Goal: Task Accomplishment & Management: Manage account settings

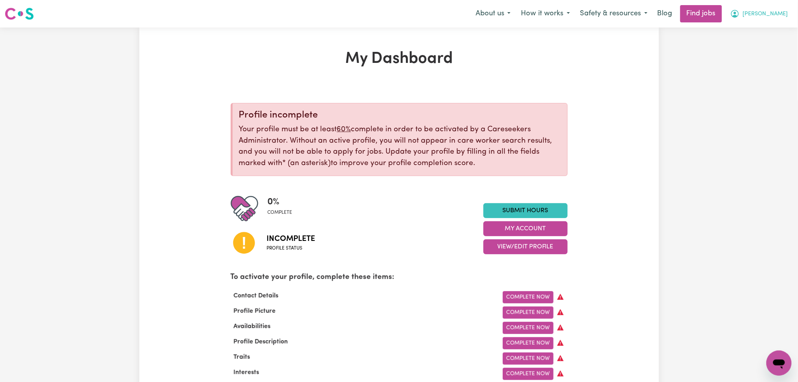
click at [768, 16] on button "[PERSON_NAME]" at bounding box center [759, 14] width 68 height 17
click at [775, 15] on span "[PERSON_NAME]" at bounding box center [764, 14] width 45 height 9
click at [762, 56] on link "Logout" at bounding box center [761, 60] width 62 height 15
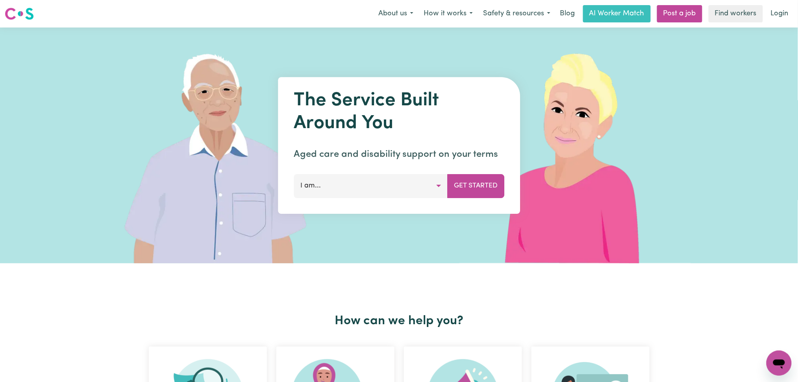
click at [785, 9] on link "Login" at bounding box center [779, 13] width 27 height 17
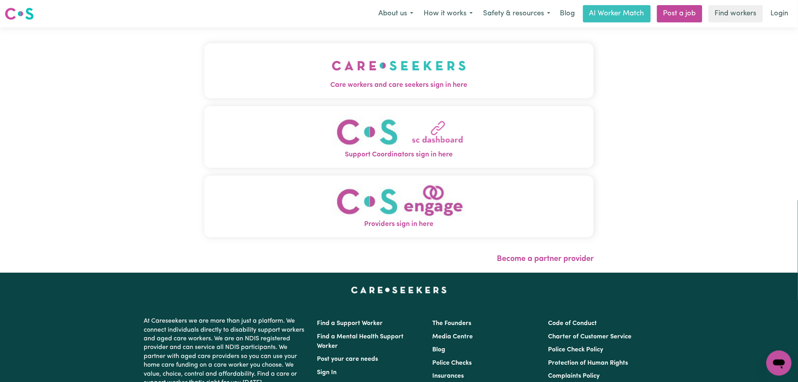
click at [322, 95] on button "Care workers and care seekers sign in here" at bounding box center [399, 70] width 390 height 55
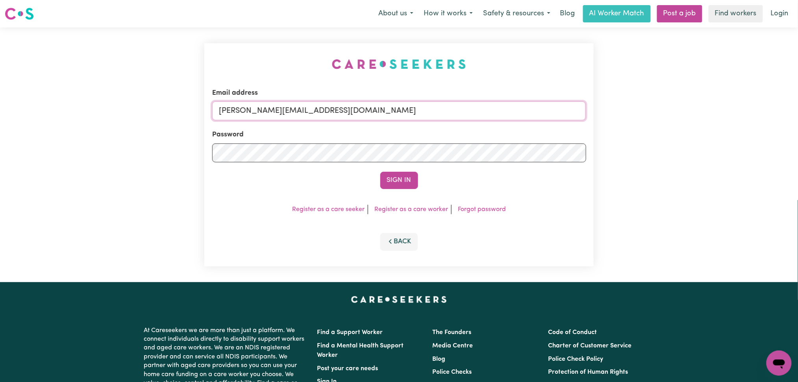
click at [324, 116] on input "[PERSON_NAME][EMAIL_ADDRESS][DOMAIN_NAME]" at bounding box center [399, 111] width 374 height 19
click at [262, 106] on input "Superuser~[EMAIL_ADDRESS][DOMAIN_NAME]" at bounding box center [399, 111] width 374 height 19
drag, startPoint x: 260, startPoint y: 105, endPoint x: 508, endPoint y: 107, distance: 247.1
click at [508, 107] on input "Superuser~[EMAIL_ADDRESS][DOMAIN_NAME]" at bounding box center [399, 111] width 374 height 19
type input "Superuser~[EMAIL_ADDRESS][DOMAIN_NAME]"
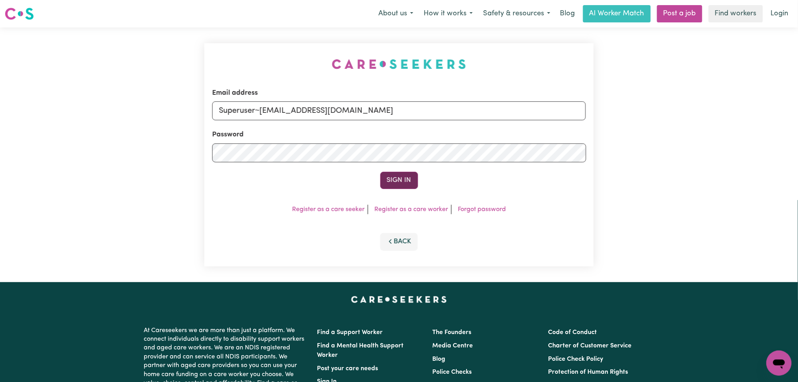
click at [403, 176] on button "Sign In" at bounding box center [399, 180] width 38 height 17
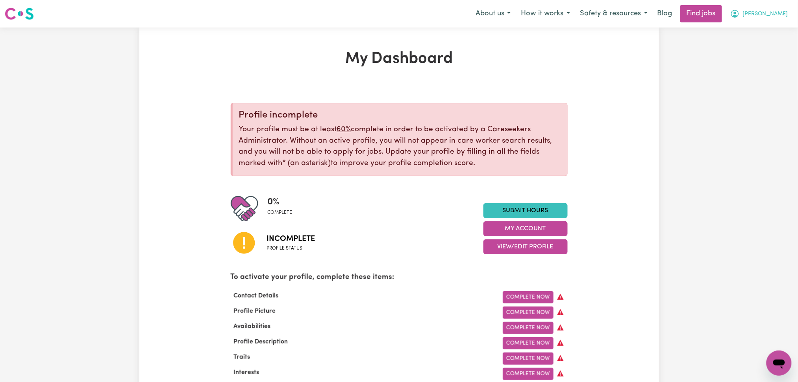
click at [769, 11] on span "[PERSON_NAME]" at bounding box center [764, 14] width 45 height 9
click at [763, 56] on link "Logout" at bounding box center [761, 60] width 62 height 15
